Goal: Task Accomplishment & Management: Manage account settings

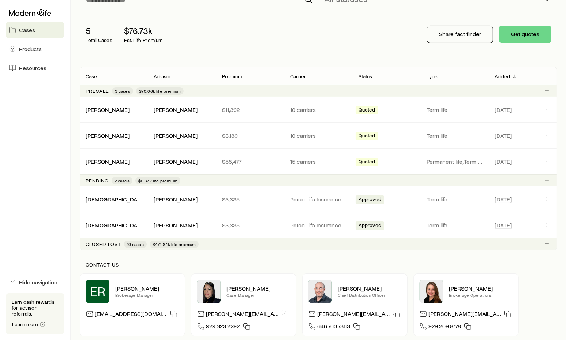
scroll to position [73, 0]
click at [117, 198] on link "[DEMOGRAPHIC_DATA][PERSON_NAME]" at bounding box center [137, 198] width 103 height 7
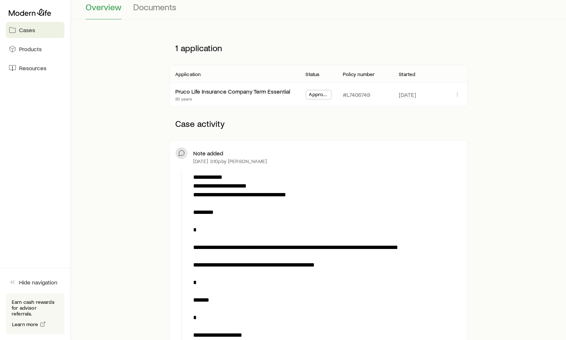
scroll to position [37, 0]
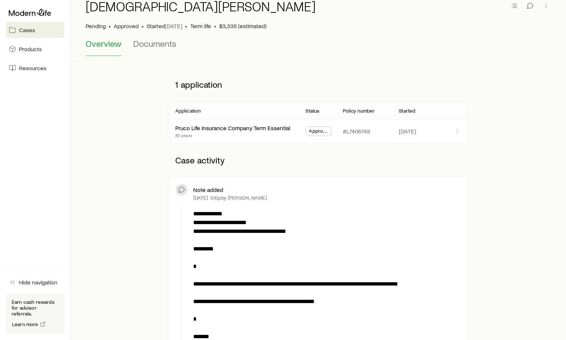
click at [379, 50] on div "Overview Documents" at bounding box center [319, 47] width 466 height 18
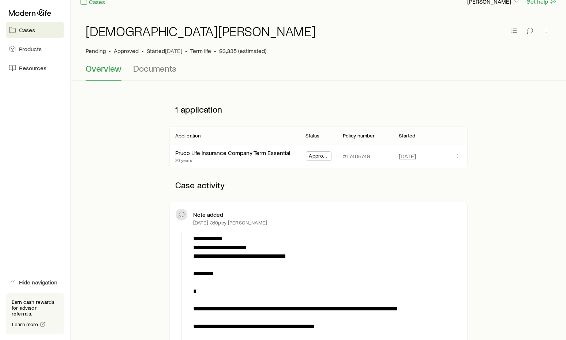
scroll to position [0, 0]
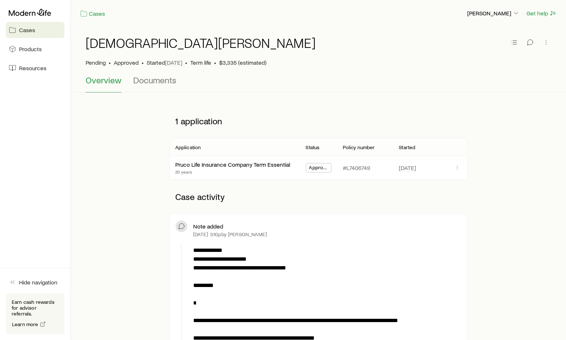
click at [280, 193] on p "Case activity" at bounding box center [318, 197] width 298 height 22
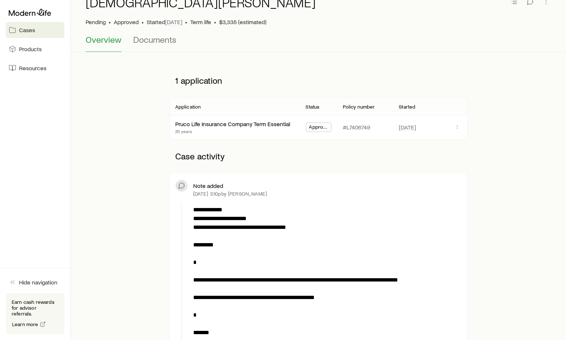
scroll to position [110, 0]
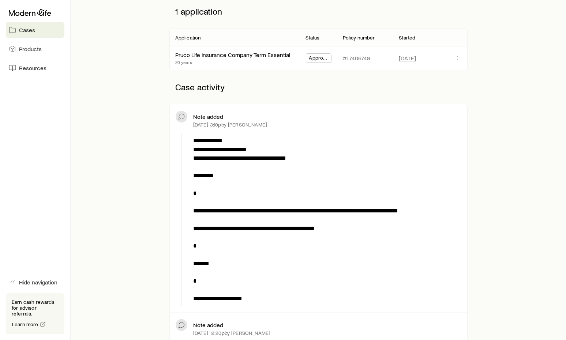
click at [183, 118] on icon at bounding box center [181, 116] width 7 height 7
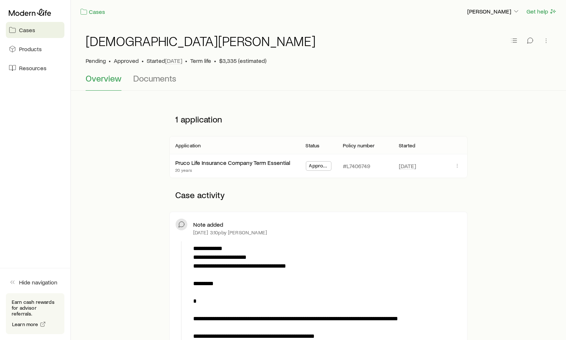
scroll to position [0, 0]
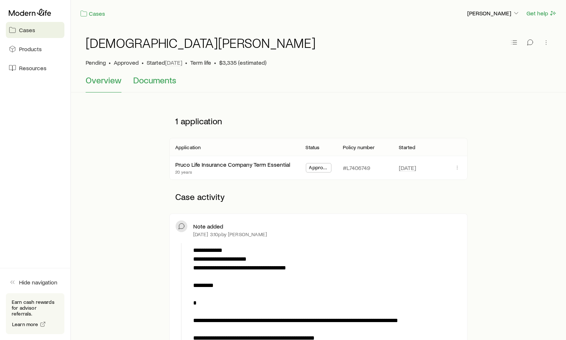
click at [170, 84] on span "Documents" at bounding box center [154, 80] width 43 height 10
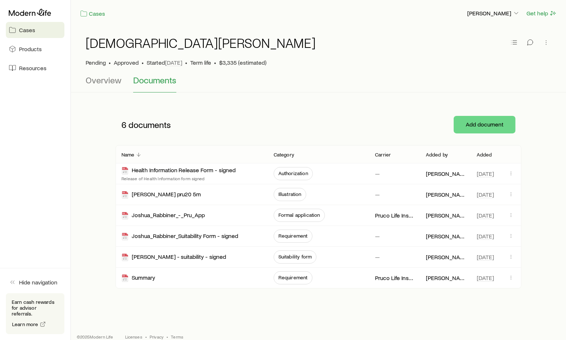
click at [369, 92] on div "Overview Documents" at bounding box center [319, 84] width 466 height 18
click at [336, 122] on div "6 documents" at bounding box center [233, 125] width 234 height 22
click at [471, 127] on button "Add document" at bounding box center [484, 125] width 62 height 18
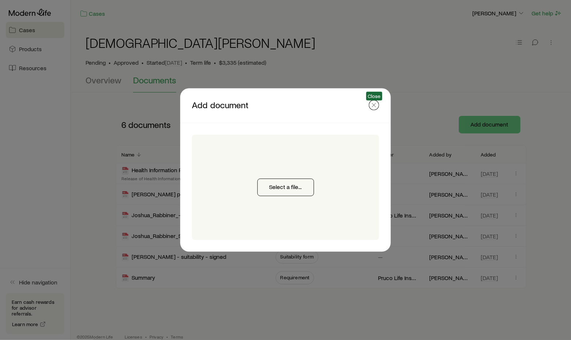
click at [376, 105] on icon "button" at bounding box center [373, 105] width 7 height 7
